Goal: Transaction & Acquisition: Purchase product/service

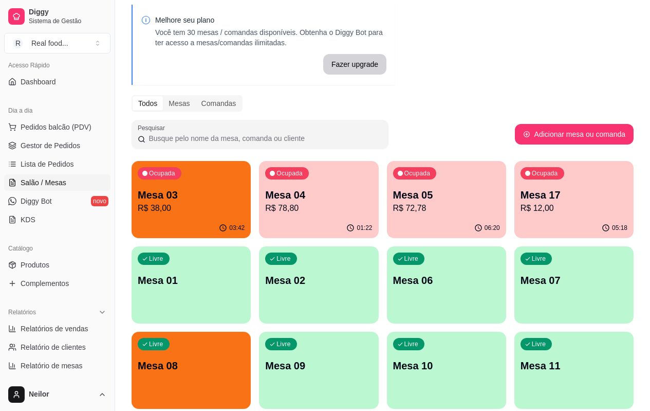
scroll to position [103, 0]
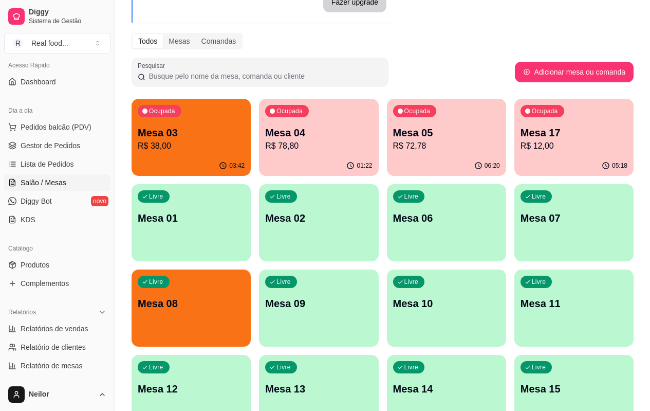
click at [534, 160] on div "Ocupada Mesa 03 R$ 38,00 03:42 Ocupada Mesa 04 R$ 78,80 01:22 Ocupada Mesa 05 R…" at bounding box center [383, 308] width 502 height 419
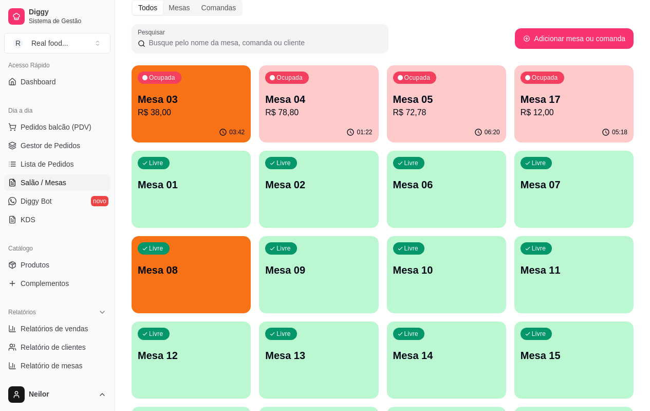
scroll to position [154, 0]
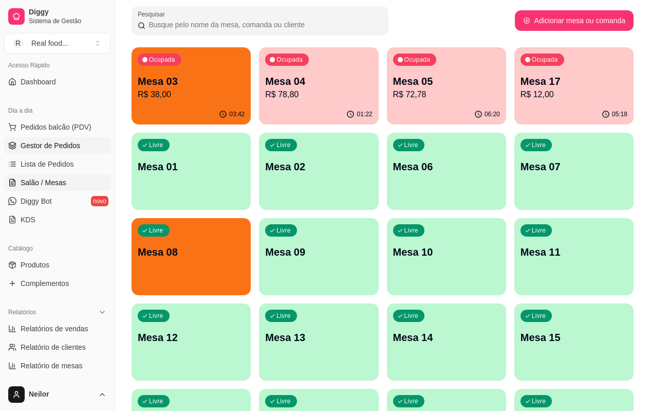
click at [51, 138] on link "Gestor de Pedidos" at bounding box center [57, 145] width 106 height 16
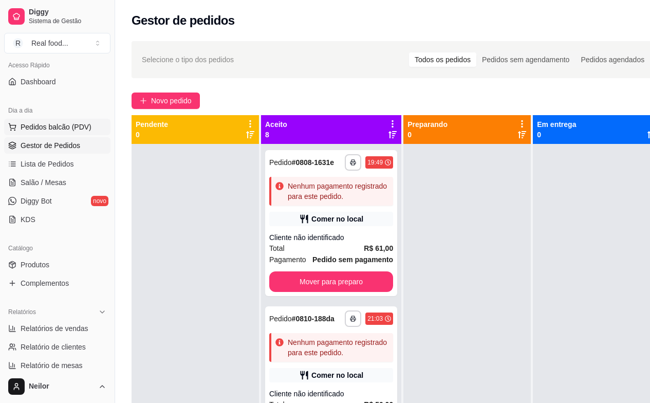
click at [56, 125] on span "Pedidos balcão (PDV)" at bounding box center [56, 127] width 71 height 10
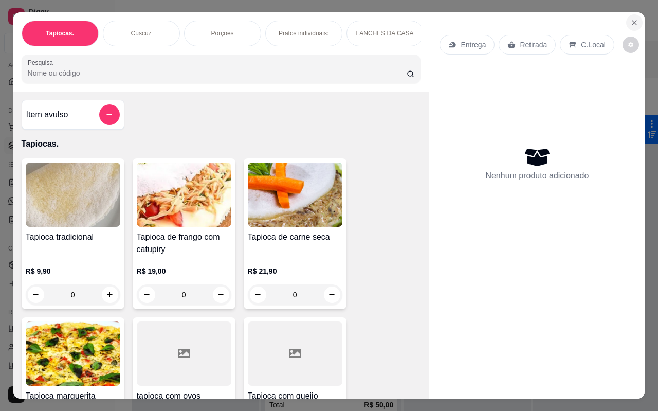
click at [626, 21] on button "Close" at bounding box center [634, 22] width 16 height 16
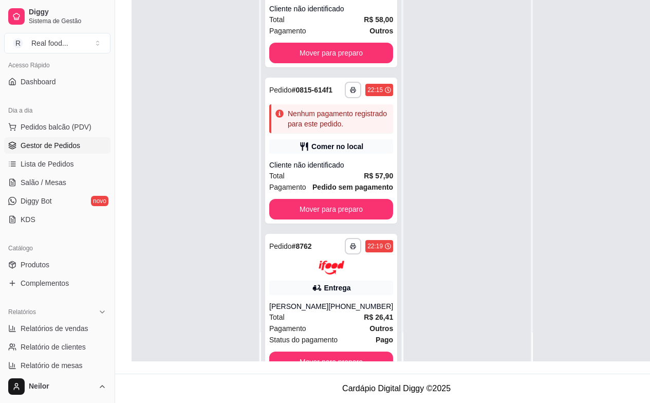
scroll to position [736, 0]
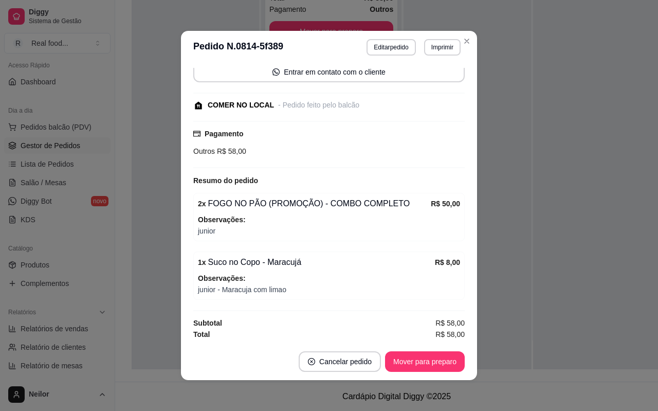
scroll to position [80, 0]
click at [392, 47] on button "Editar pedido" at bounding box center [391, 47] width 49 height 16
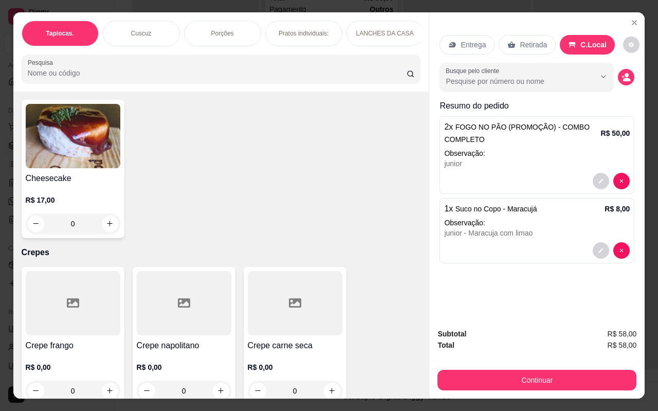
scroll to position [3506, 0]
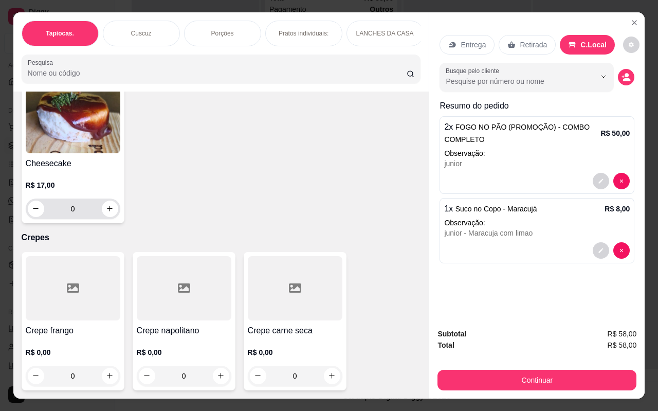
click at [102, 204] on button "increase-product-quantity" at bounding box center [110, 209] width 16 height 16
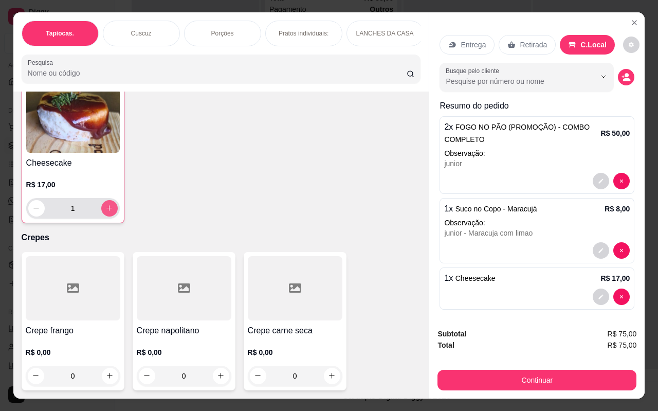
scroll to position [3506, 0]
click at [105, 205] on icon "increase-product-quantity" at bounding box center [109, 209] width 8 height 8
type input "2"
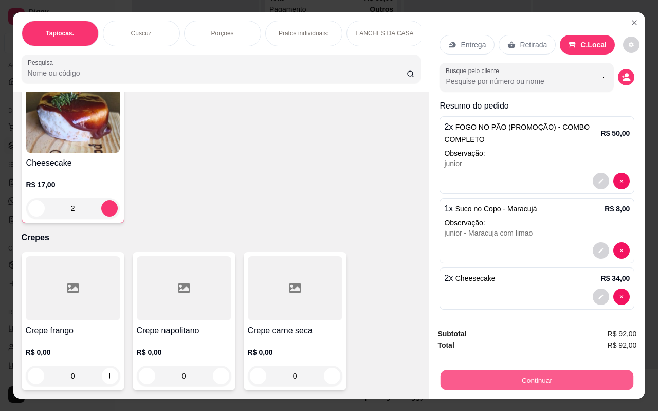
click at [537, 382] on button "Continuar" at bounding box center [537, 380] width 193 height 20
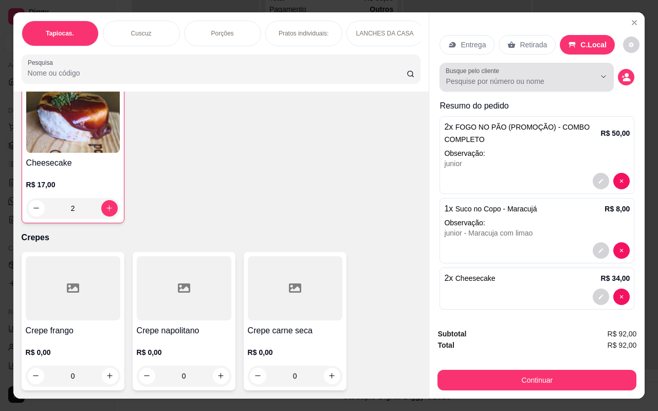
click at [547, 79] on input "Busque pelo cliente" at bounding box center [512, 81] width 133 height 10
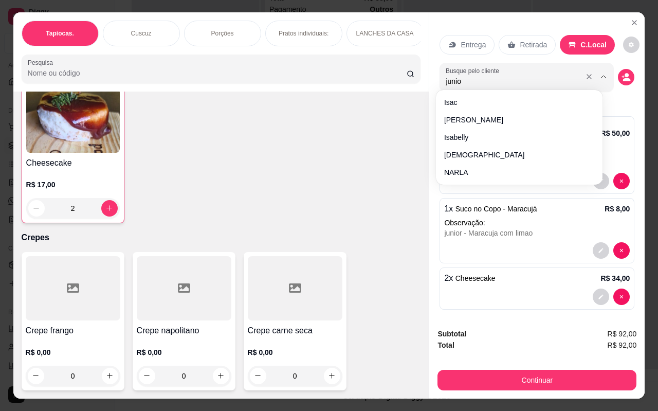
type input "junior"
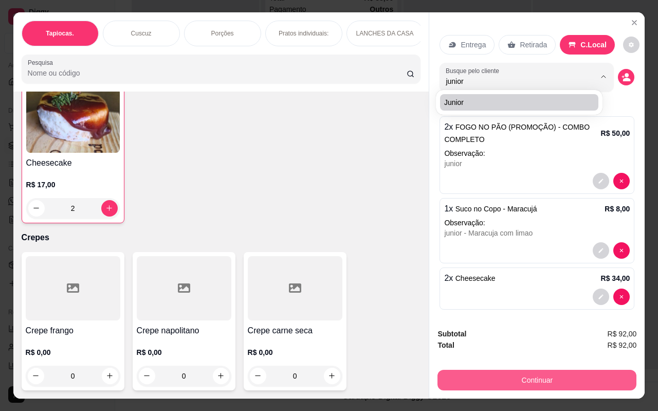
click at [533, 381] on button "Continuar" at bounding box center [537, 380] width 199 height 21
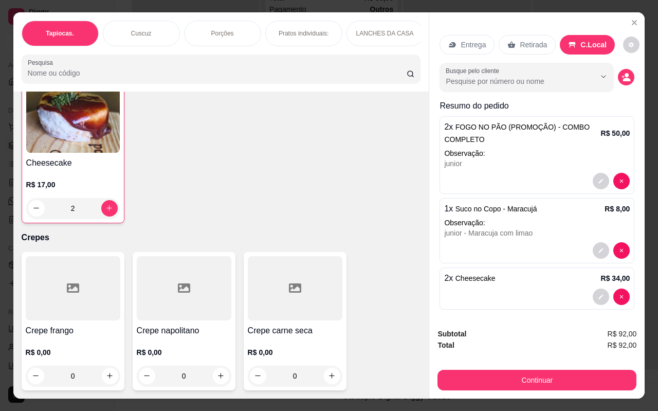
click at [620, 81] on div "Busque pelo cliente" at bounding box center [537, 77] width 195 height 29
click at [623, 78] on icon "decrease-product-quantity" at bounding box center [627, 80] width 8 height 4
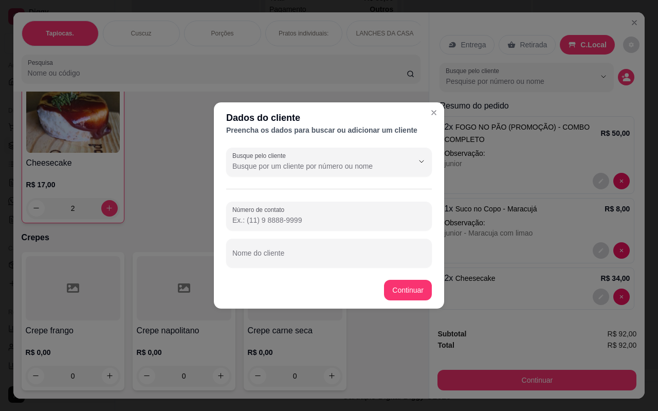
click at [278, 166] on input "Busque pelo cliente" at bounding box center [314, 166] width 165 height 10
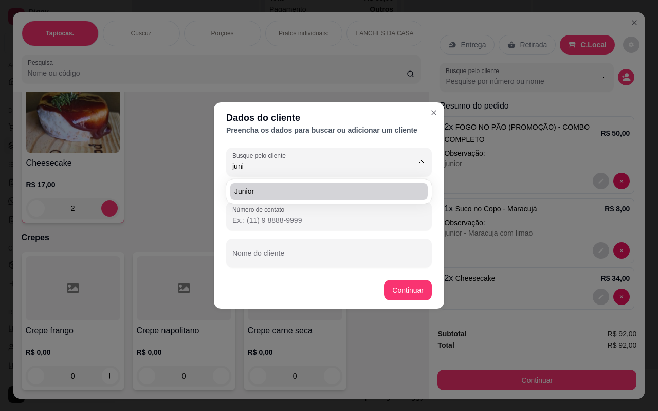
click at [278, 190] on span "junior" at bounding box center [323, 191] width 179 height 10
type input "junior"
type input "[PHONE_NUMBER]"
type input "junior"
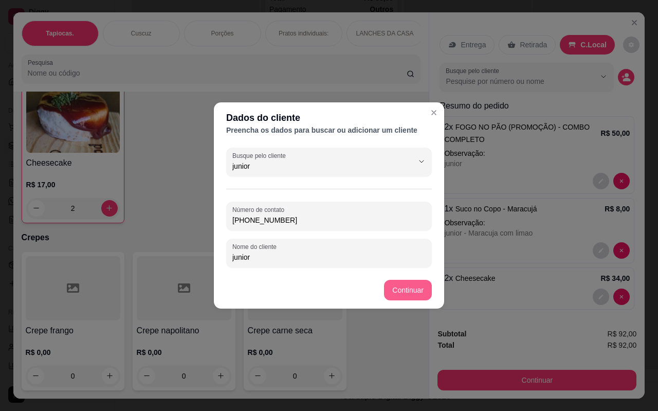
type input "junior"
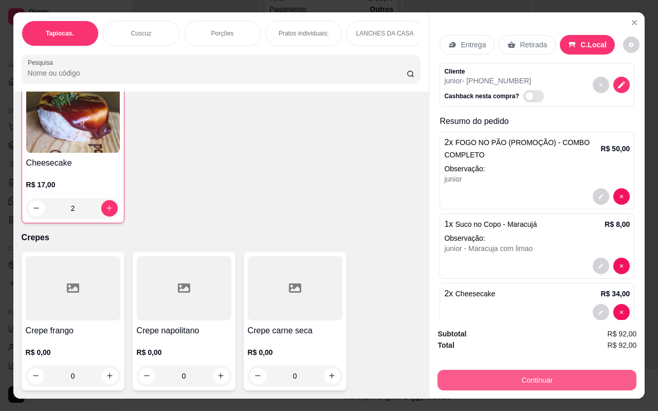
click at [536, 382] on button "Continuar" at bounding box center [537, 380] width 199 height 21
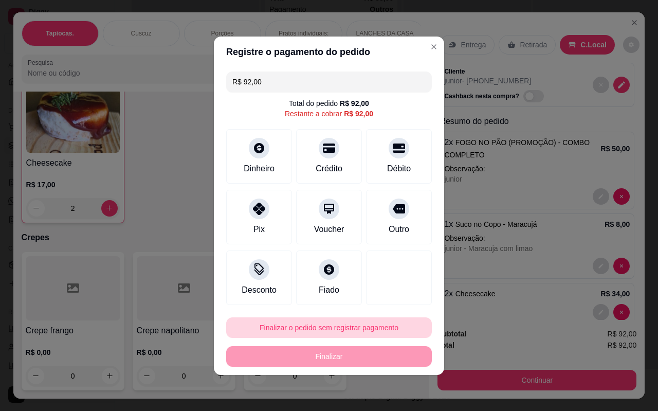
click at [344, 324] on button "Finalizar o pedido sem registrar pagamento" at bounding box center [329, 327] width 206 height 21
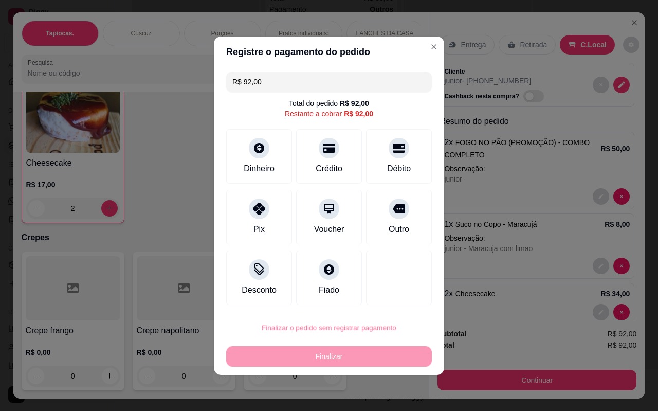
click at [380, 297] on button "Confirmar" at bounding box center [393, 298] width 38 height 16
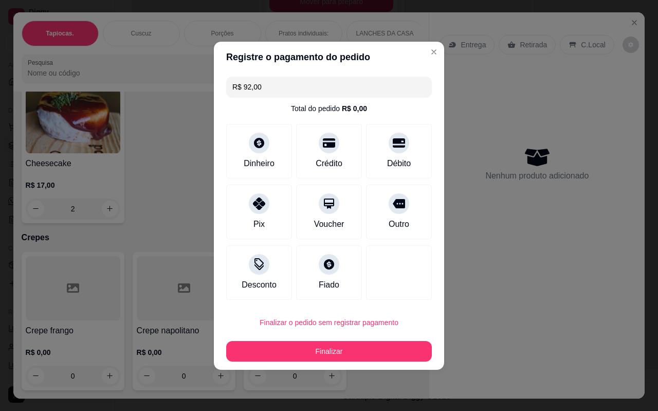
type input "0"
type input "R$ 0,00"
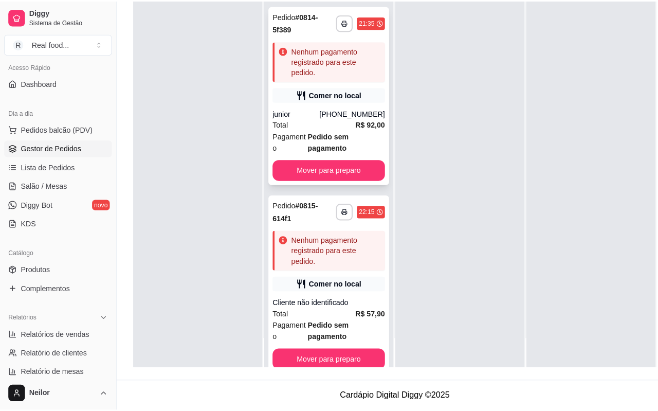
scroll to position [733, 0]
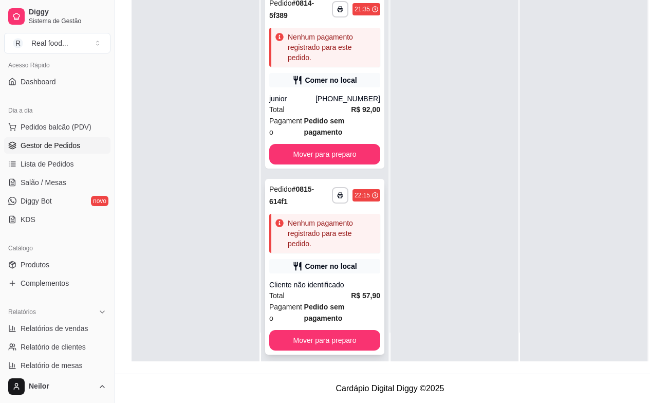
click at [305, 259] on div "**********" at bounding box center [324, 267] width 119 height 176
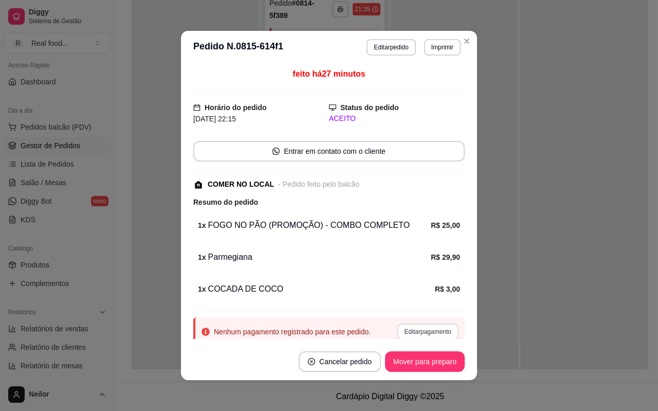
click at [423, 332] on button "Editar pagamento" at bounding box center [427, 331] width 61 height 16
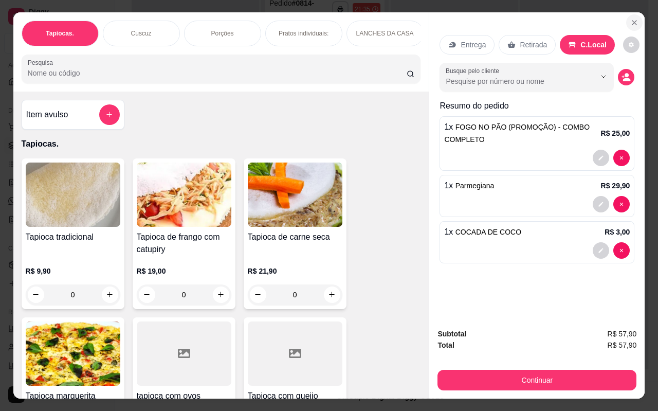
click at [631, 21] on icon "Close" at bounding box center [634, 23] width 8 height 8
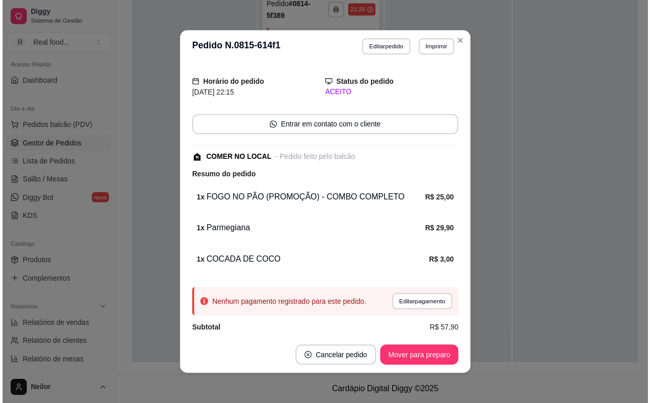
scroll to position [36, 0]
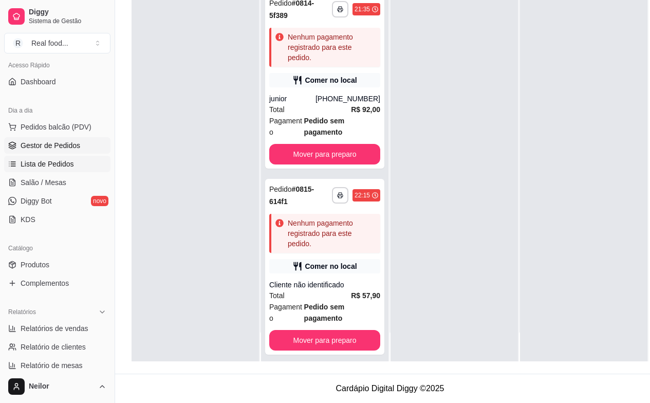
click at [45, 165] on span "Lista de Pedidos" at bounding box center [47, 164] width 53 height 10
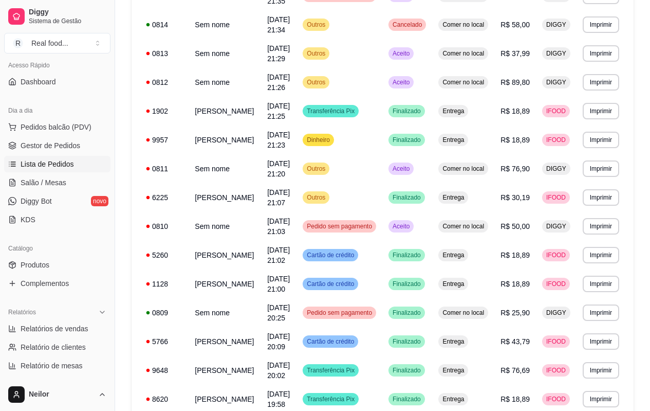
scroll to position [257, 0]
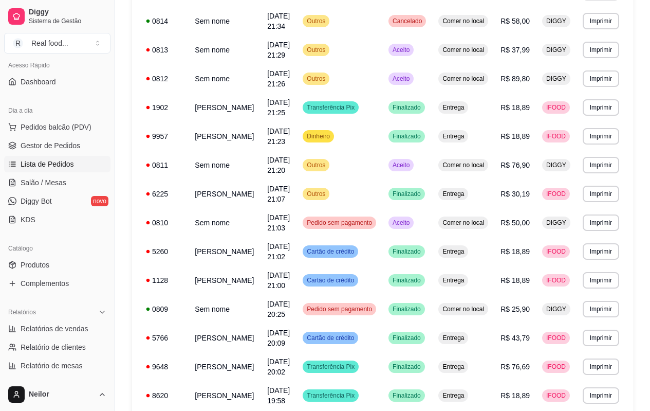
click at [641, 224] on div "**********" at bounding box center [382, 289] width 535 height 1023
